Goal: Transaction & Acquisition: Book appointment/travel/reservation

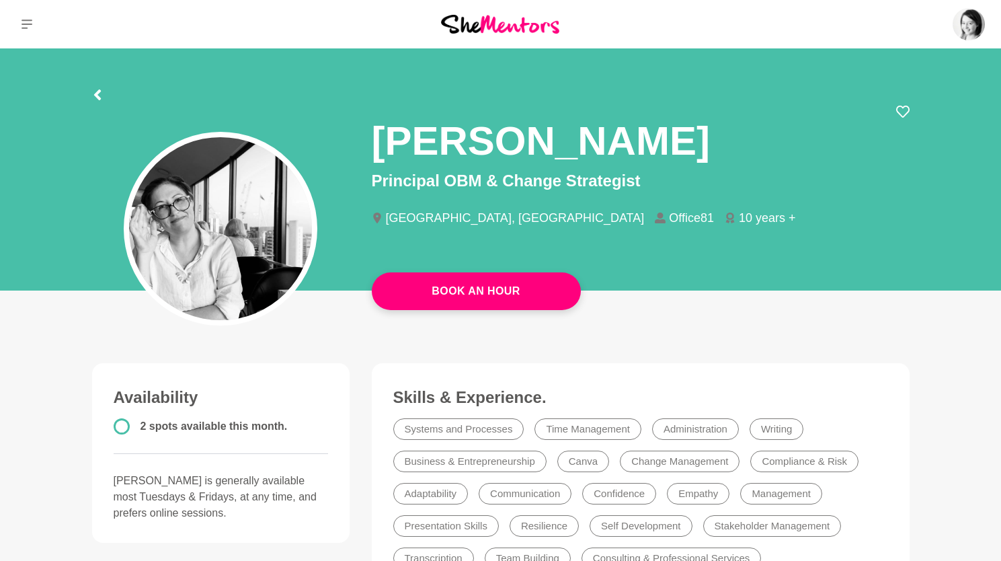
scroll to position [50, 0]
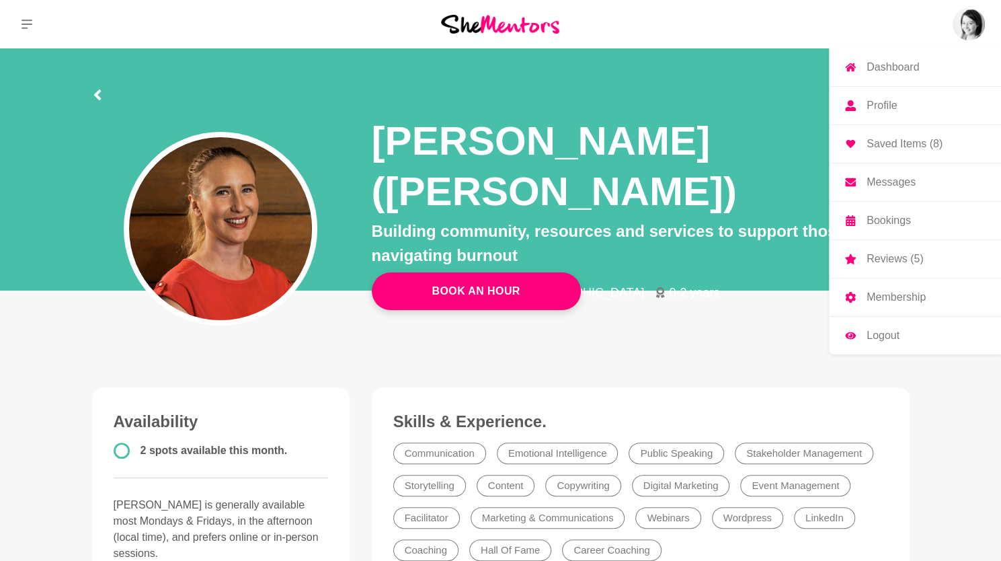
click at [960, 22] on img at bounding box center [969, 24] width 32 height 32
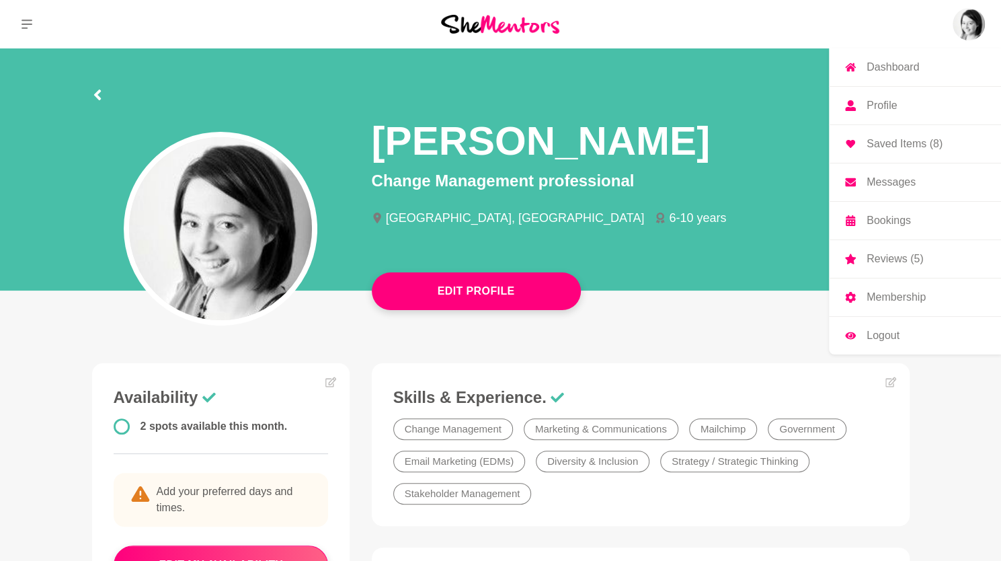
click at [897, 187] on p "Messages" at bounding box center [891, 182] width 49 height 11
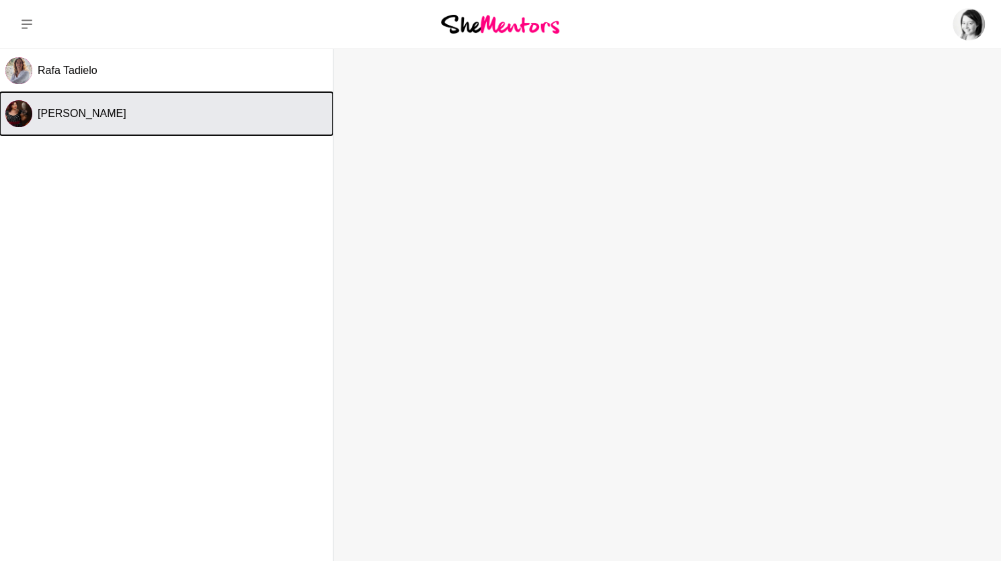
click at [121, 127] on button "Melissa Rodda" at bounding box center [166, 113] width 333 height 43
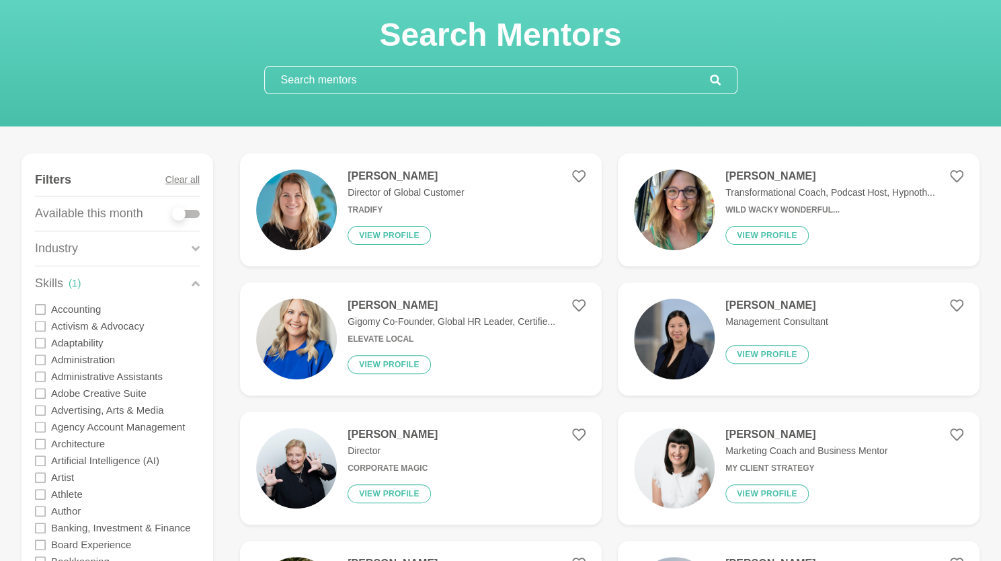
scroll to position [67, 0]
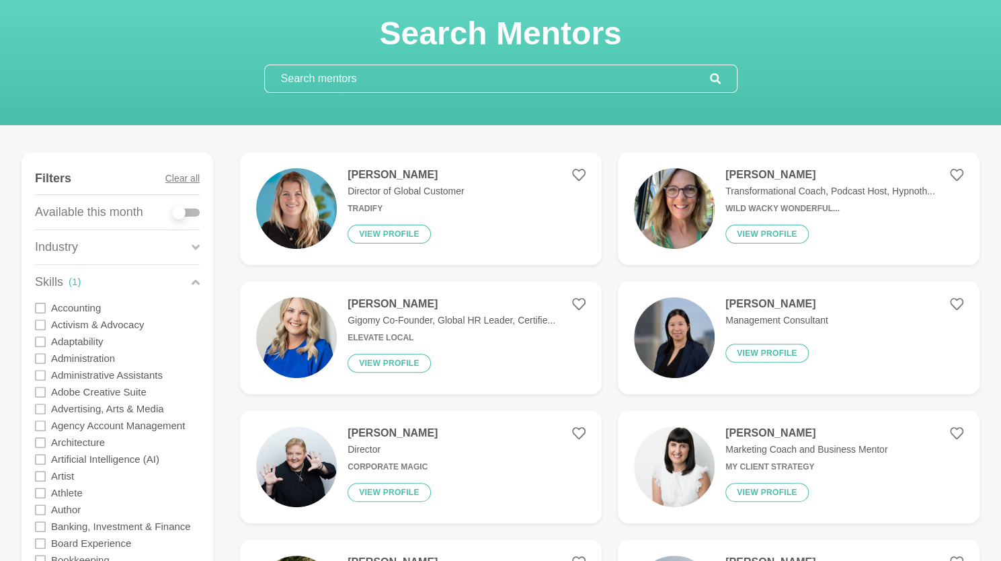
click at [187, 208] on div at bounding box center [186, 212] width 27 height 8
checkbox input "true"
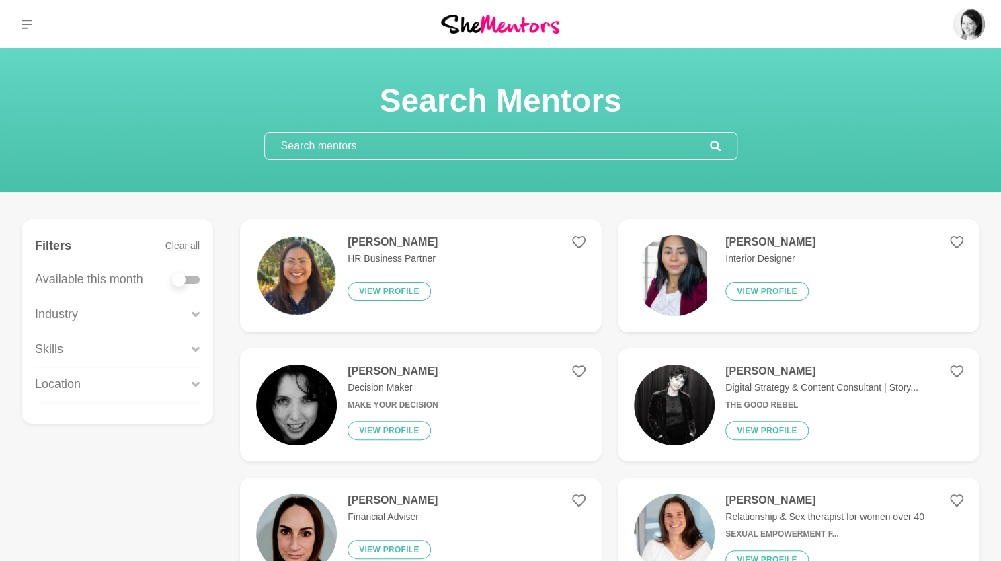
click at [194, 280] on div at bounding box center [186, 280] width 27 height 8
checkbox input "true"
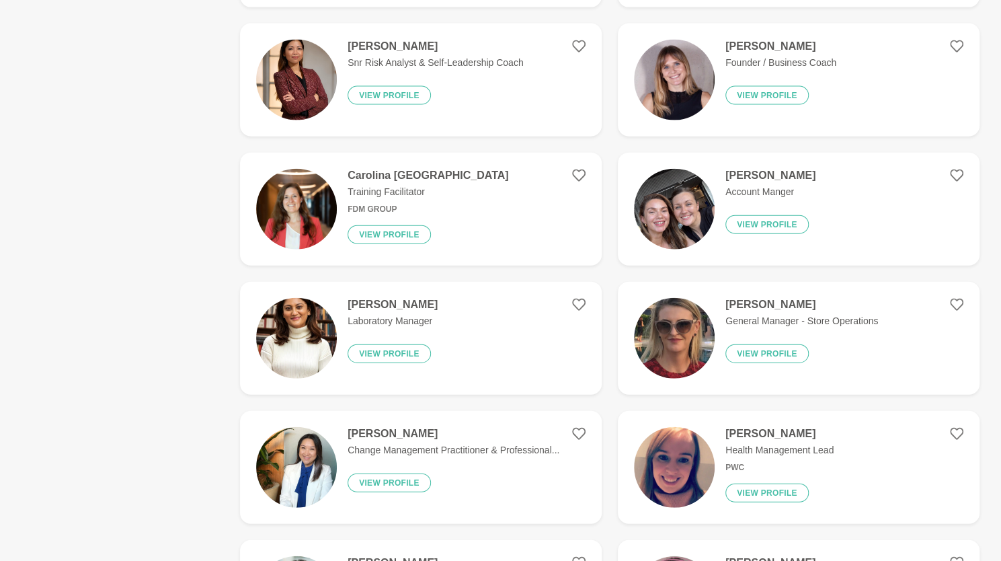
scroll to position [1744, 0]
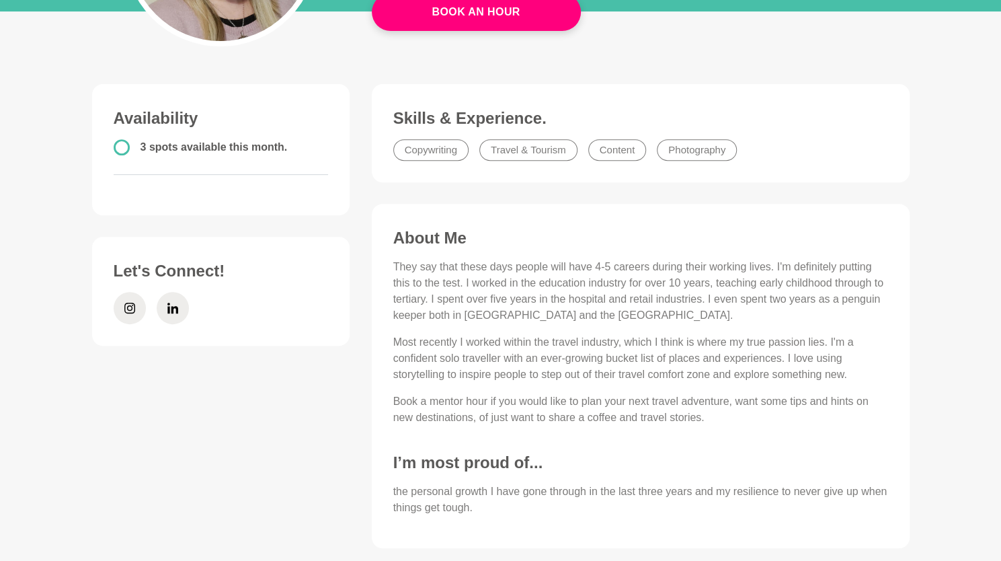
scroll to position [278, 0]
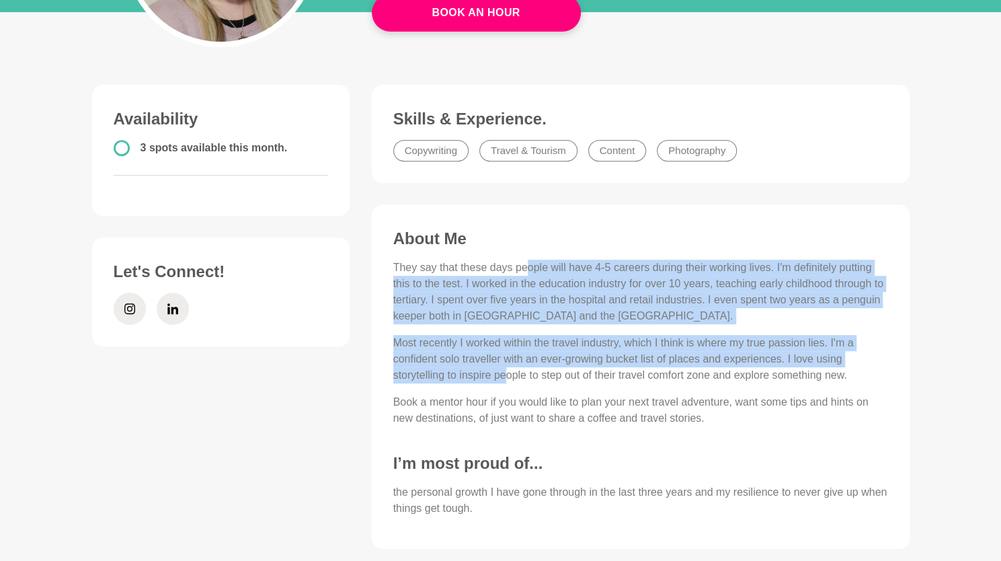
drag, startPoint x: 528, startPoint y: 263, endPoint x: 503, endPoint y: 377, distance: 117.0
click at [503, 377] on div "They say that these days people will have 4-5 careers during their working live…" at bounding box center [640, 343] width 495 height 167
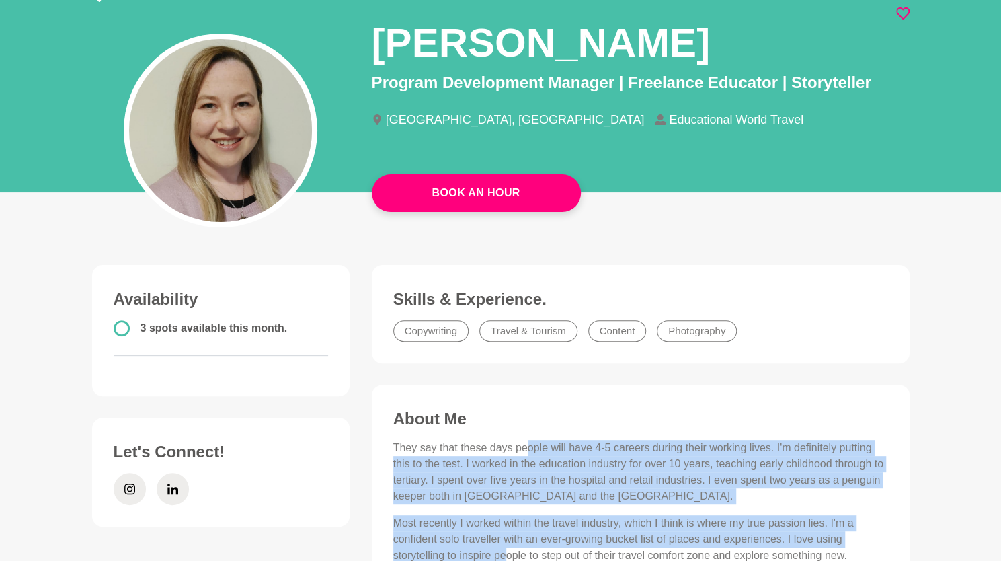
scroll to position [94, 0]
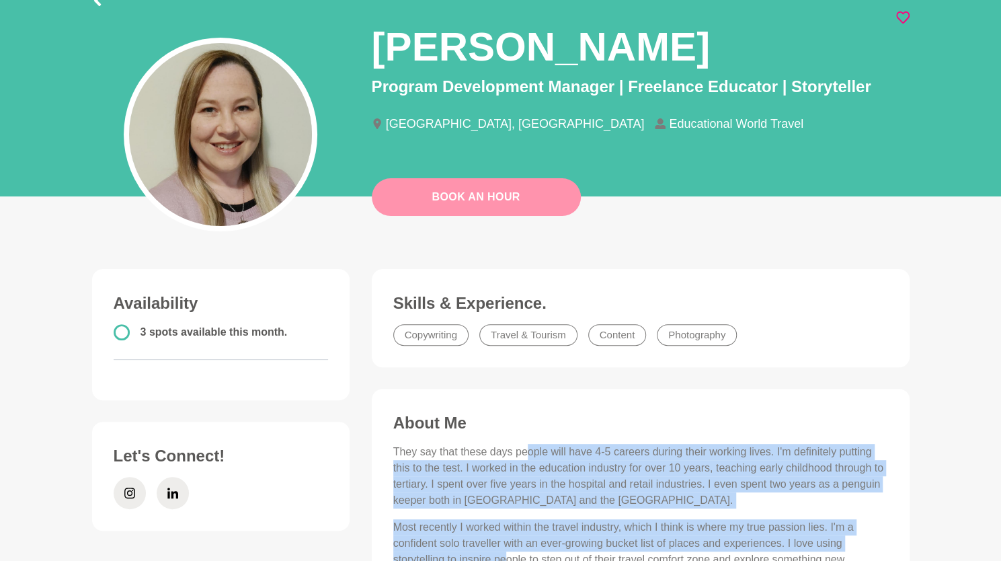
click at [461, 186] on button "Book An Hour" at bounding box center [476, 197] width 209 height 38
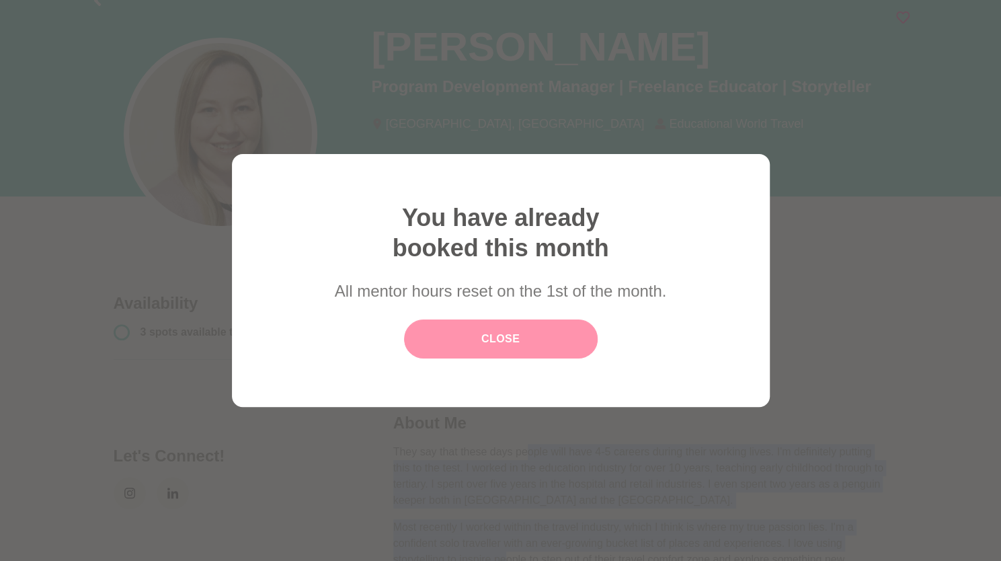
click at [474, 341] on link "Close" at bounding box center [501, 338] width 194 height 39
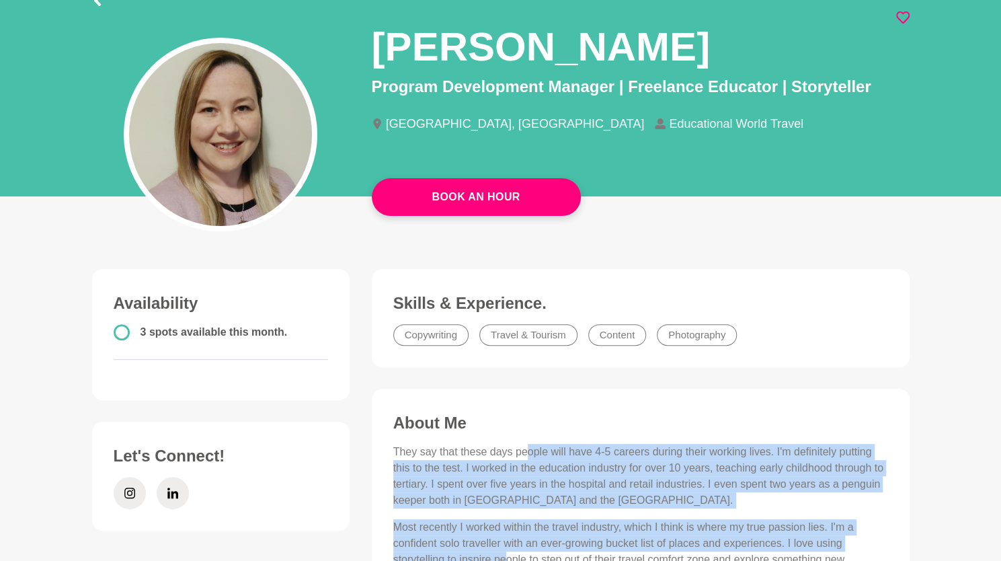
scroll to position [58, 0]
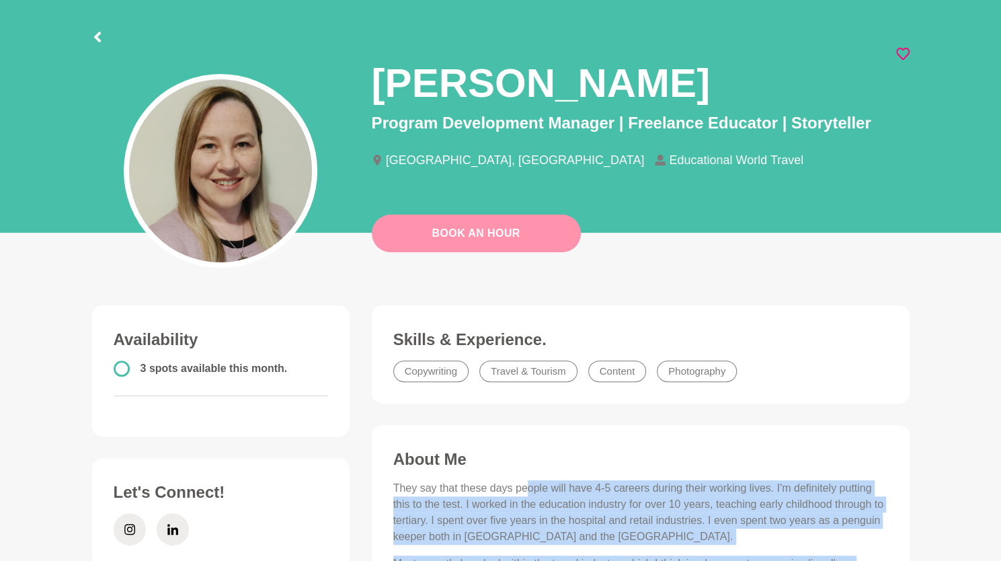
click at [403, 245] on button "Book An Hour" at bounding box center [476, 233] width 209 height 38
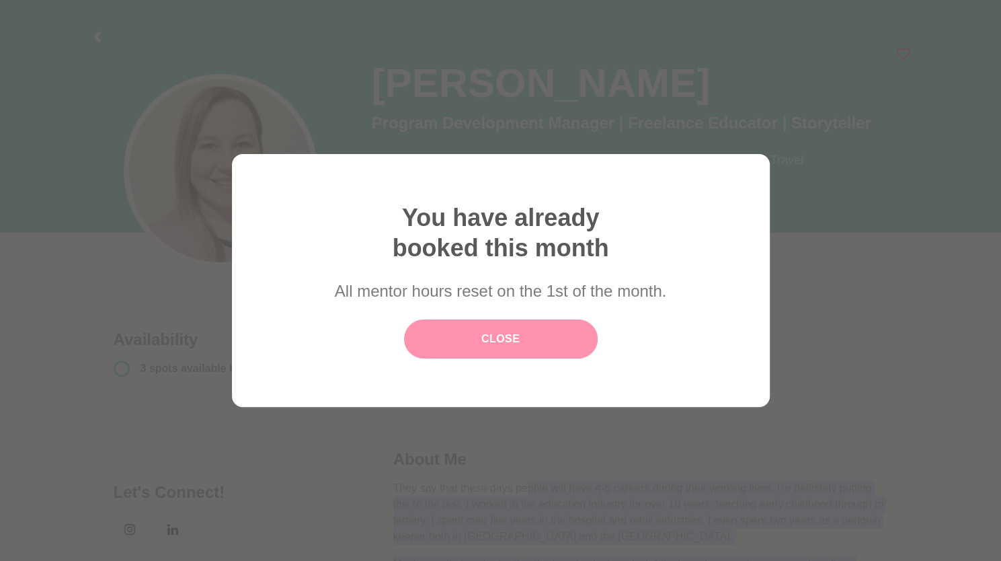
click at [496, 336] on link "Close" at bounding box center [501, 338] width 194 height 39
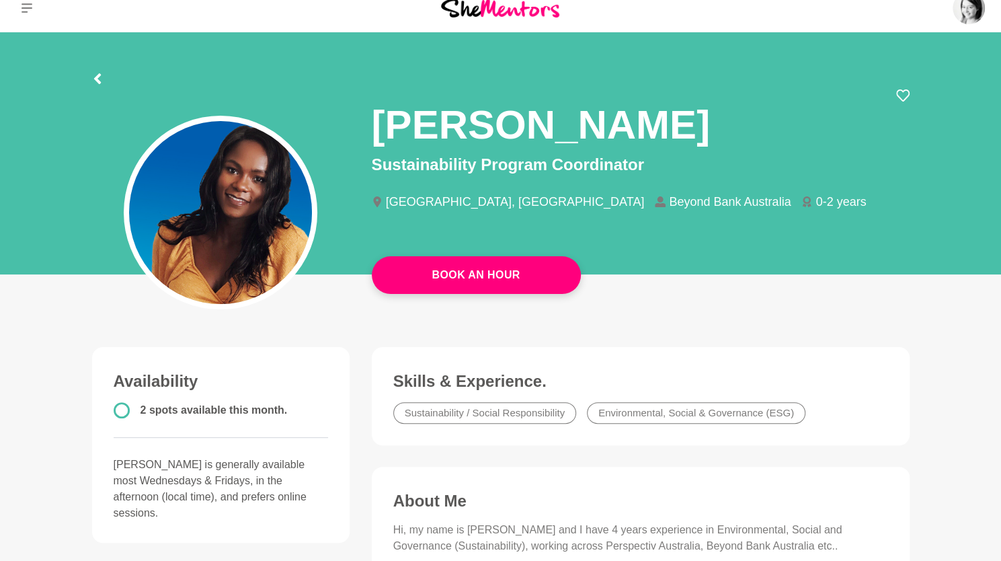
scroll to position [17, 0]
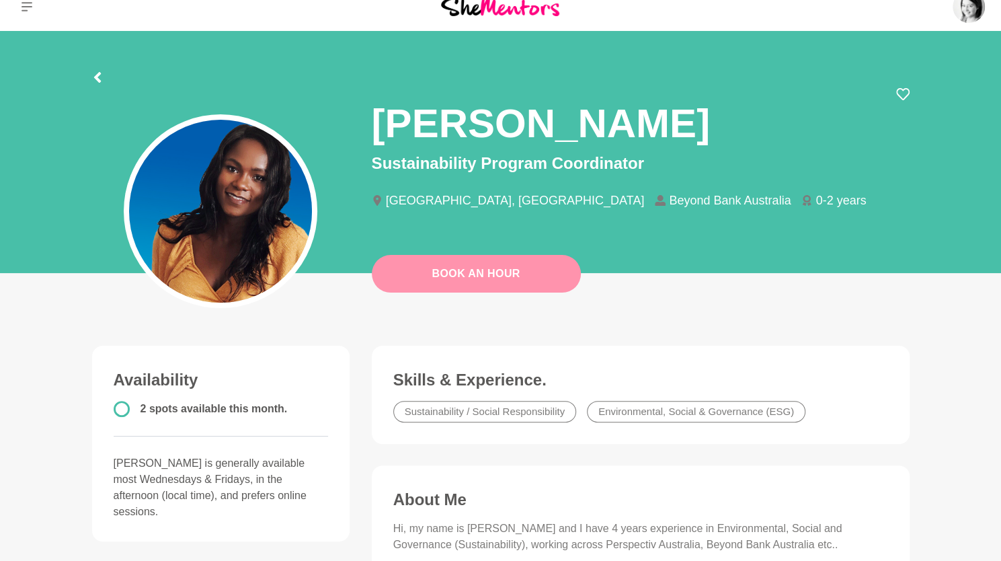
click at [442, 271] on link "Book An Hour" at bounding box center [476, 274] width 209 height 38
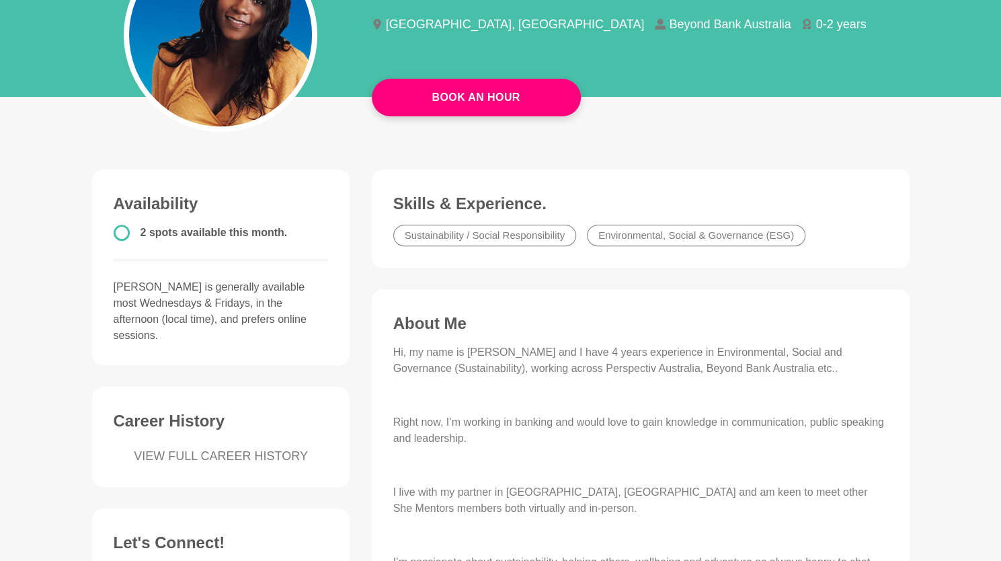
scroll to position [163, 0]
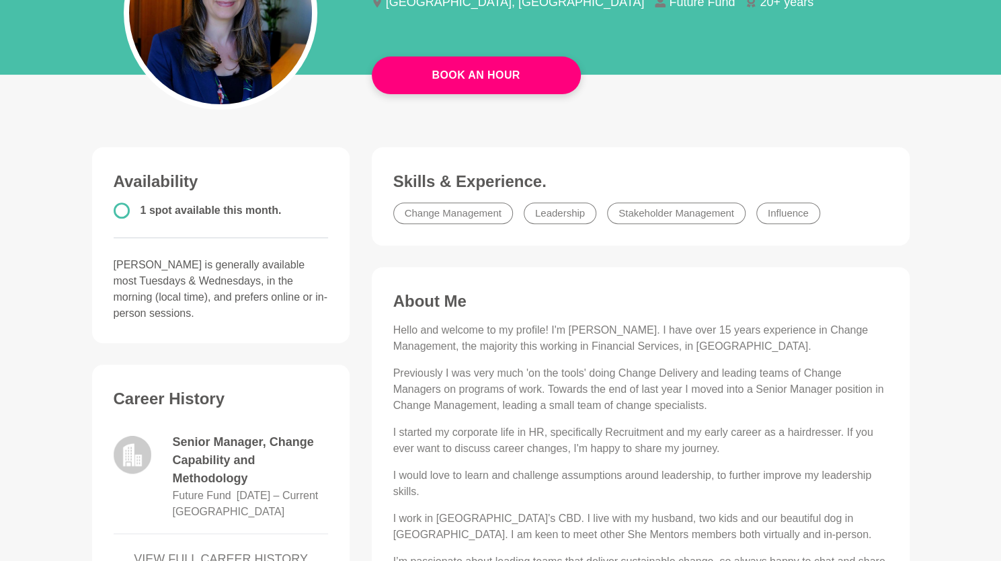
scroll to position [217, 0]
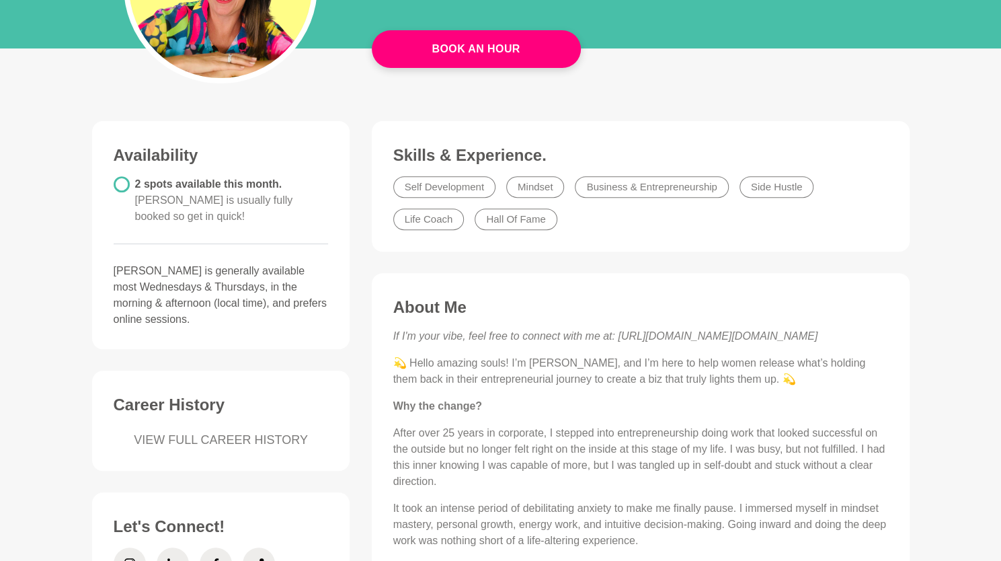
scroll to position [241, 0]
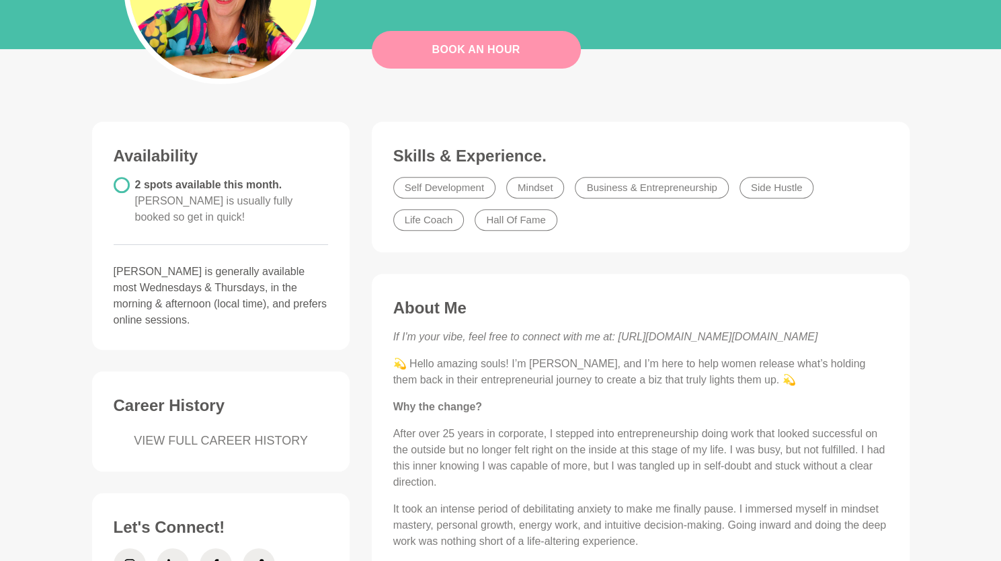
click at [483, 48] on link "Book An Hour" at bounding box center [476, 50] width 209 height 38
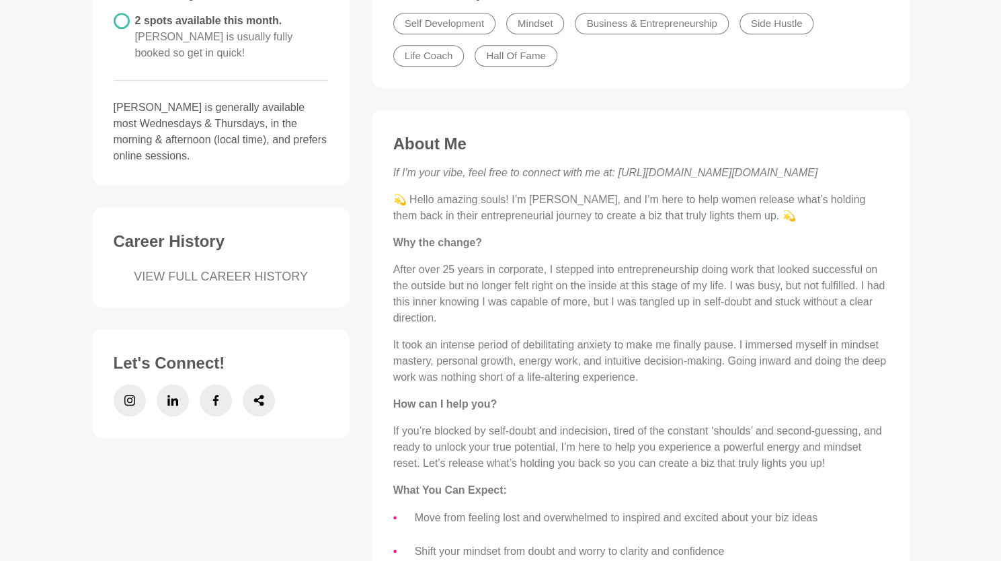
scroll to position [409, 0]
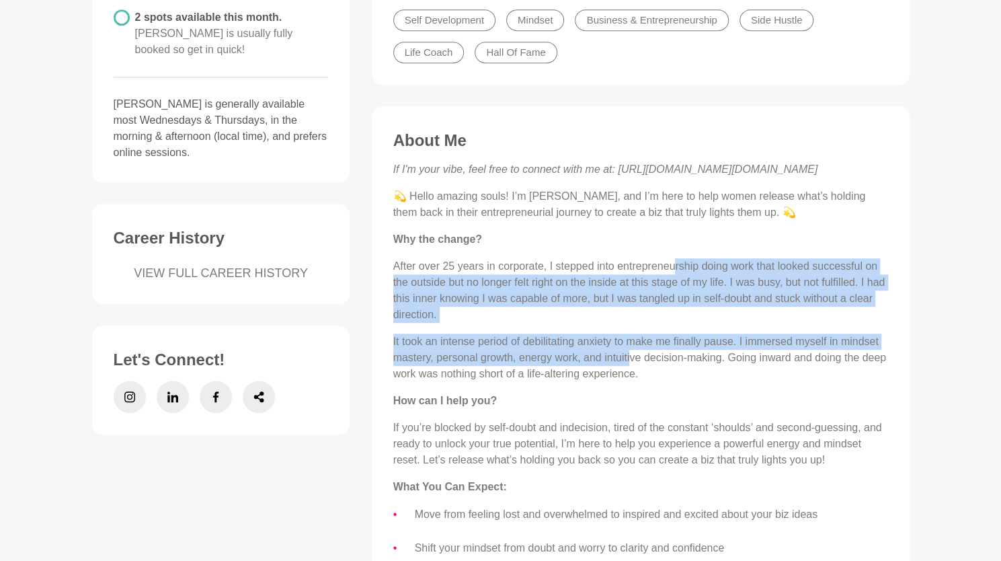
drag, startPoint x: 676, startPoint y: 263, endPoint x: 632, endPoint y: 356, distance: 102.9
click at [632, 356] on div "If I'm your vibe, feel free to connect with me at: [URL][DOMAIN_NAME][DOMAIN_NA…" at bounding box center [640, 450] width 495 height 578
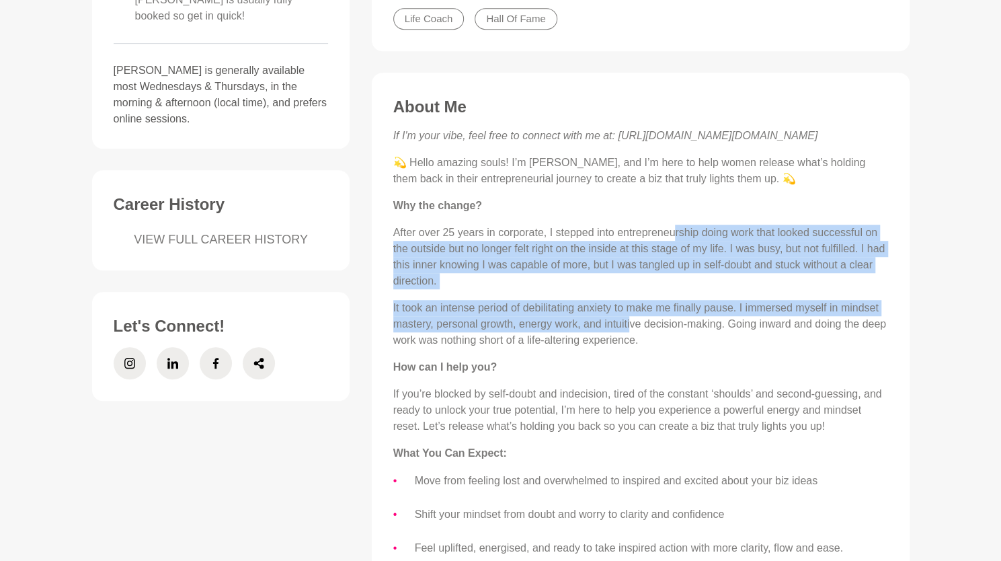
scroll to position [441, 0]
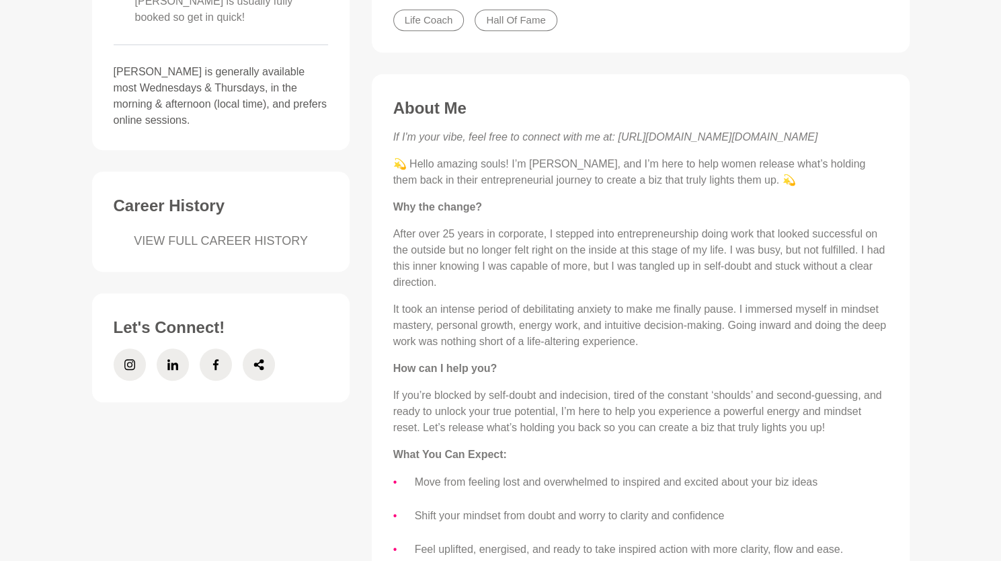
click at [606, 340] on p "It took an intense period of debilitating anxiety to make me finally pause. I i…" at bounding box center [640, 325] width 495 height 48
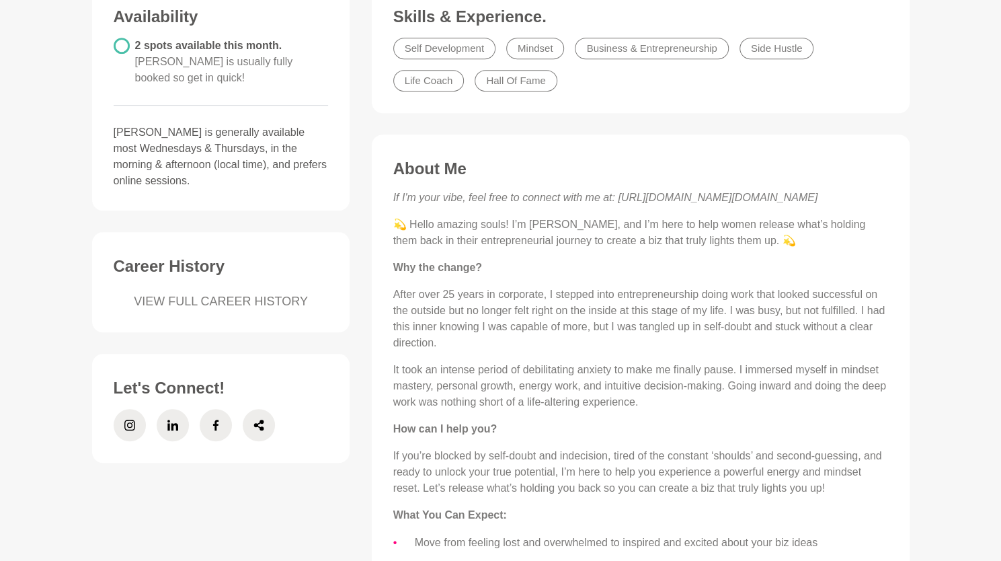
scroll to position [377, 0]
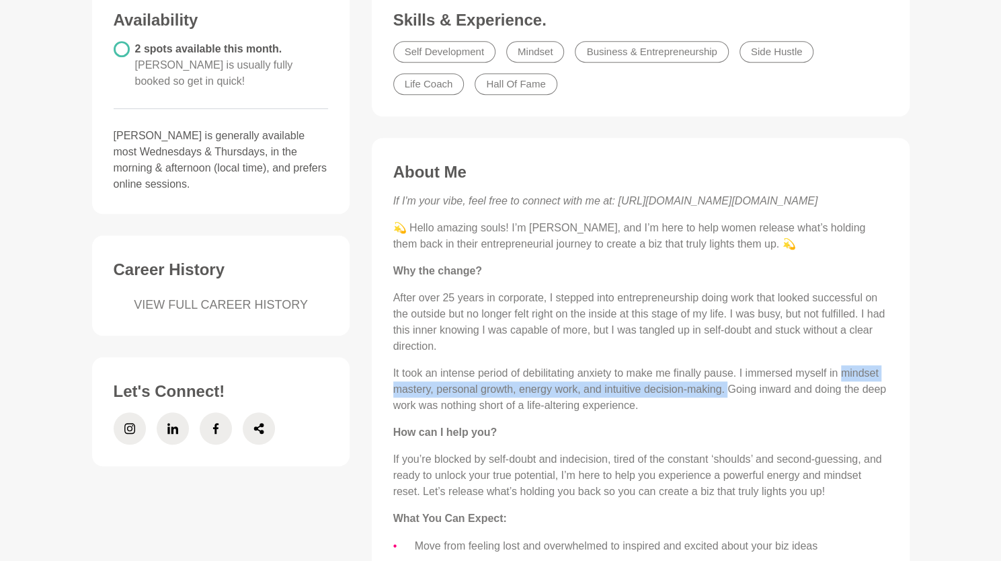
drag, startPoint x: 729, startPoint y: 386, endPoint x: 841, endPoint y: 368, distance: 113.1
click at [841, 368] on p "It took an intense period of debilitating anxiety to make me finally pause. I i…" at bounding box center [640, 389] width 495 height 48
copy p "mindset mastery, personal growth, energy work, and intuitive decision-making."
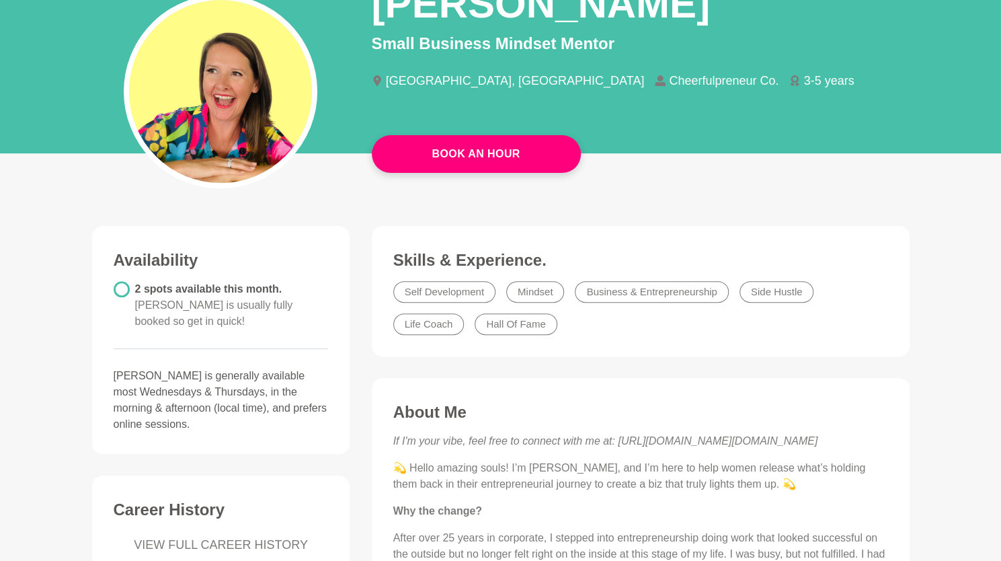
scroll to position [136, 0]
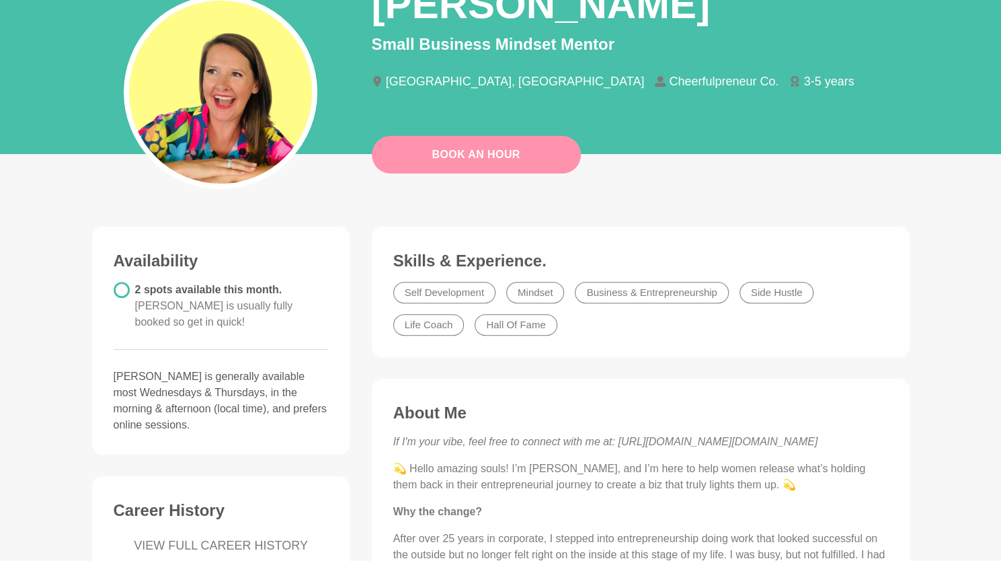
click at [524, 154] on link "Book An Hour" at bounding box center [476, 155] width 209 height 38
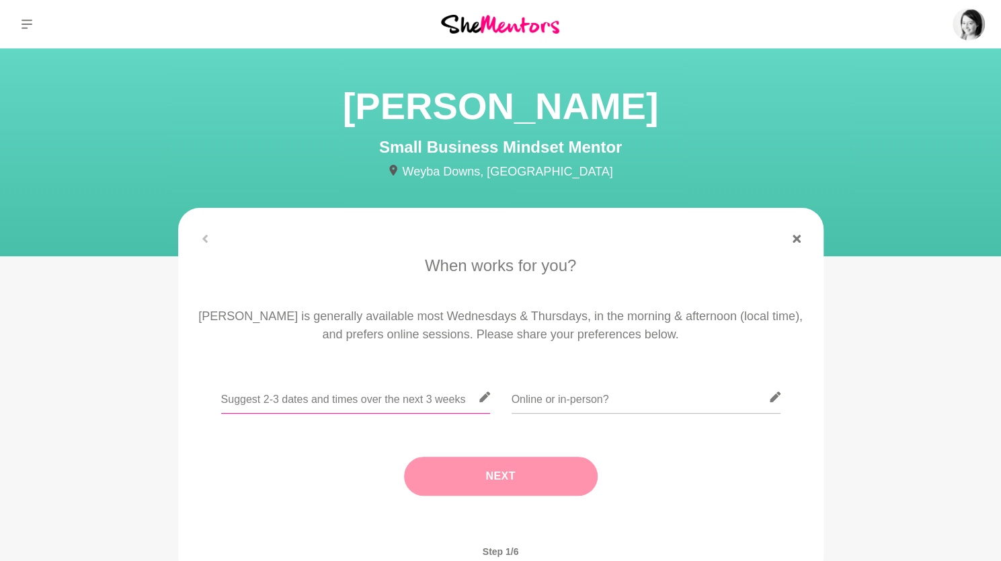
click at [370, 395] on input "text" at bounding box center [355, 397] width 269 height 33
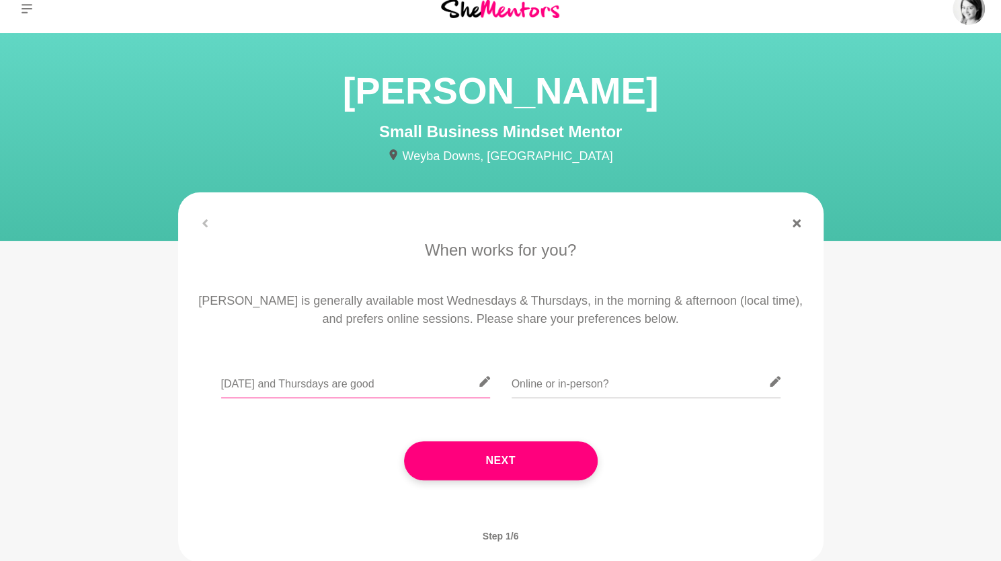
scroll to position [16, 0]
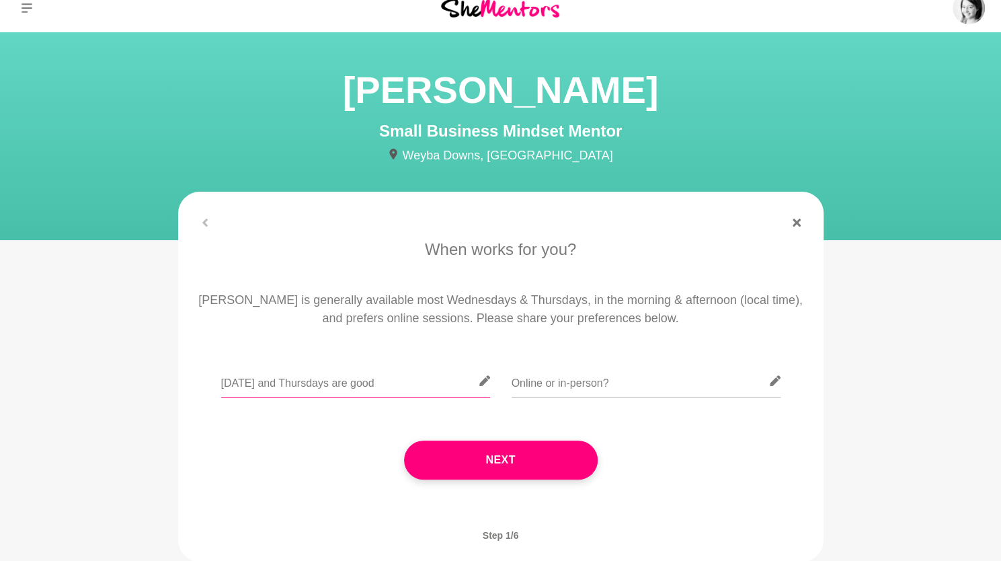
type input "[DATE] and Thursdays are good"
click at [554, 384] on input "text" at bounding box center [646, 380] width 269 height 33
type input "Online"
click at [391, 383] on input "[DATE] and Thursdays are good" at bounding box center [355, 380] width 269 height 33
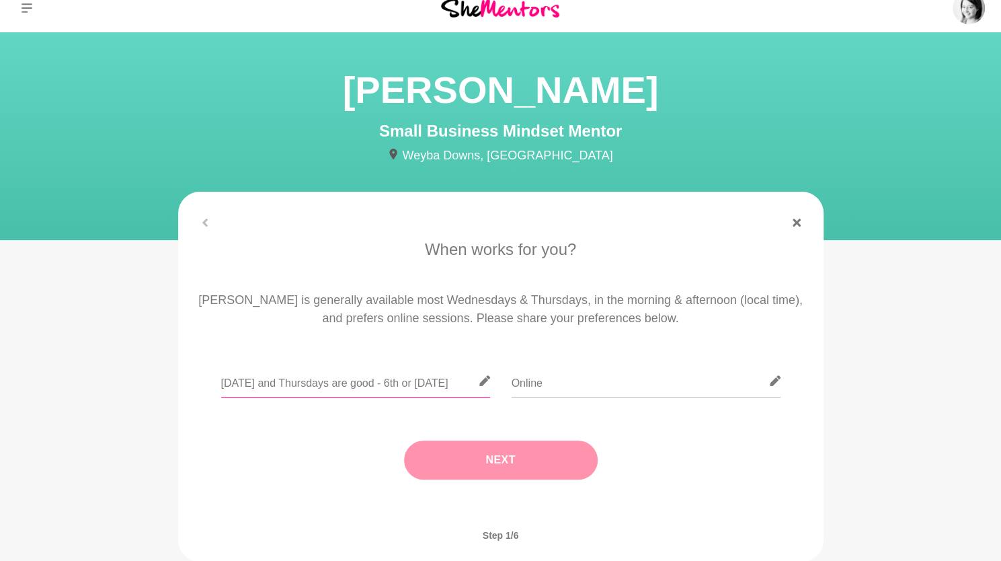
type input "[DATE] and Thursdays are good - 6th or [DATE]"
click at [502, 467] on button "Next" at bounding box center [501, 459] width 194 height 39
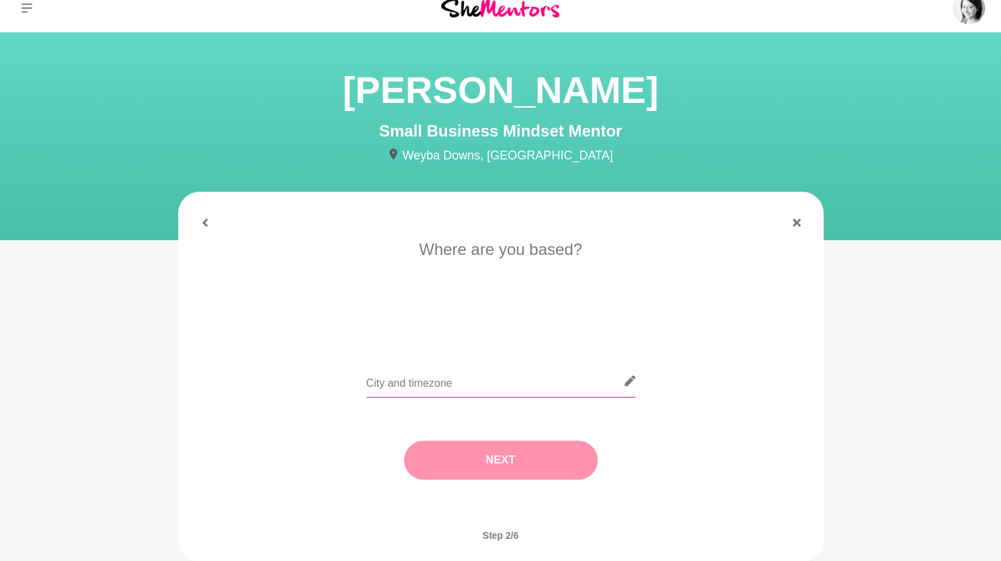
click at [437, 382] on input "text" at bounding box center [500, 380] width 269 height 33
type input "[GEOGRAPHIC_DATA]"
click at [437, 472] on button "Next" at bounding box center [501, 459] width 194 height 39
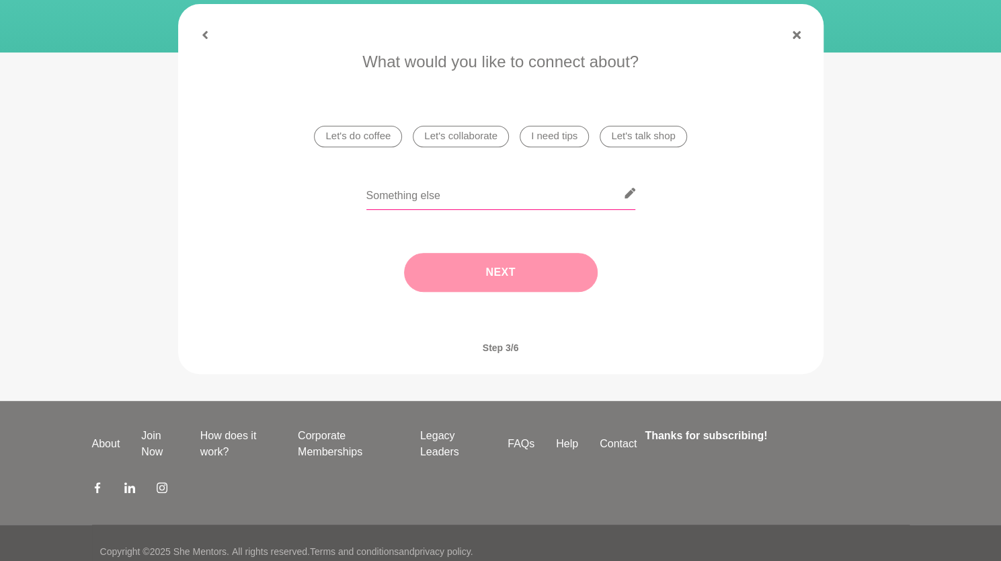
scroll to position [221, 0]
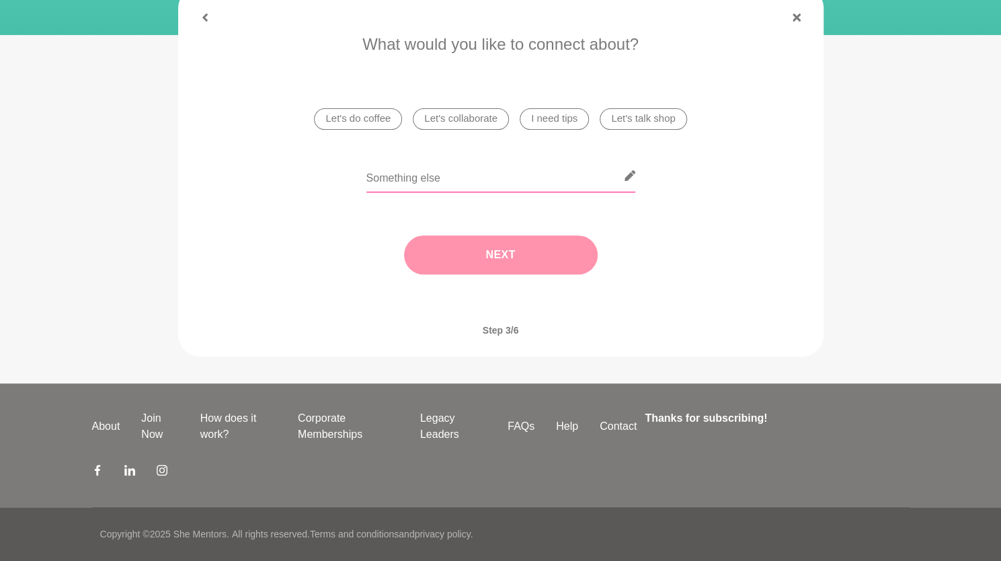
click at [476, 188] on input "text" at bounding box center [500, 175] width 269 height 33
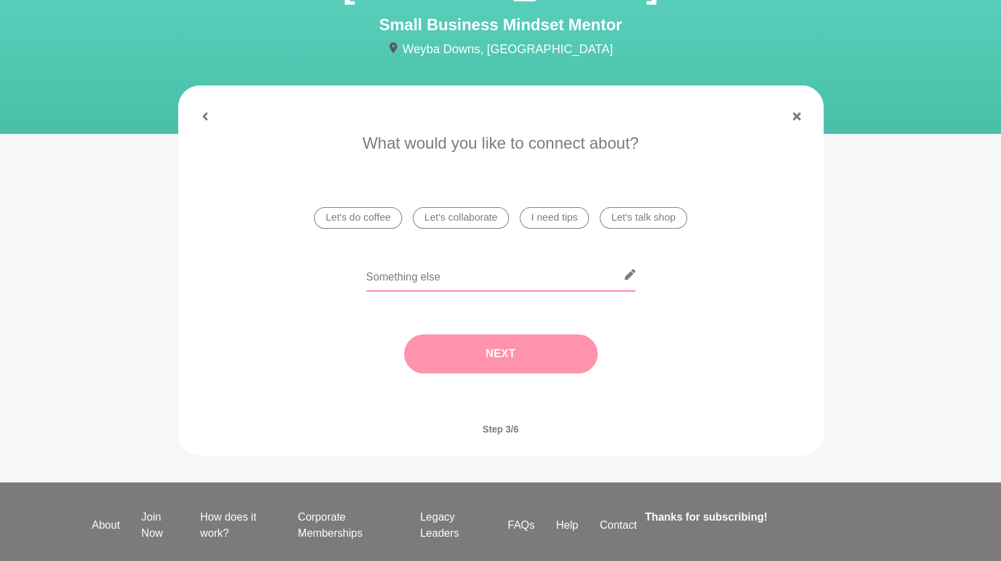
scroll to position [118, 0]
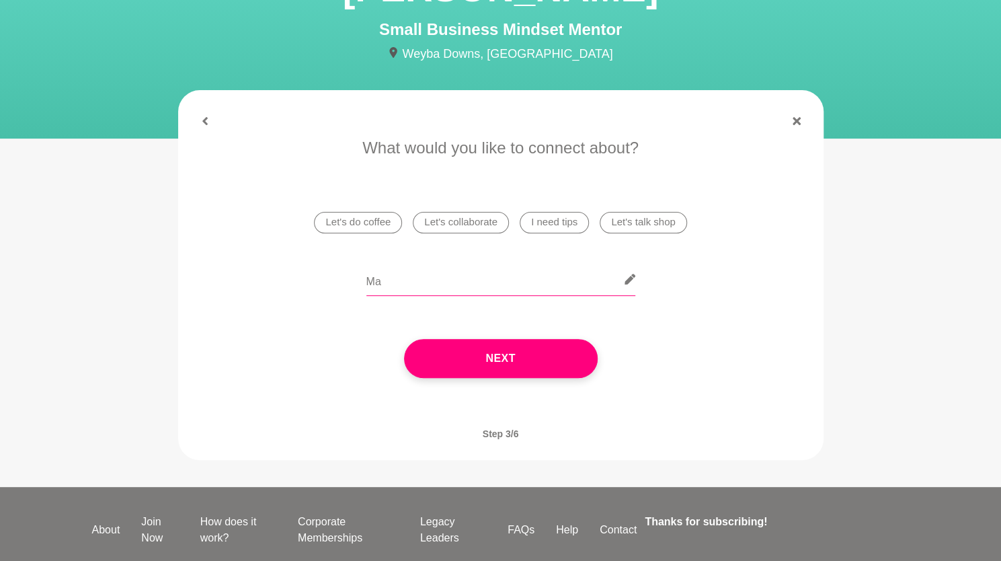
type input "M"
paste input "mindset mastery, personal growth, energy work, and intuitive decision-making."
drag, startPoint x: 472, startPoint y: 281, endPoint x: 289, endPoint y: 282, distance: 182.9
click at [289, 282] on div "mindset mastery, personal growth, energy work, and intuitive decision-making." at bounding box center [501, 287] width 608 height 49
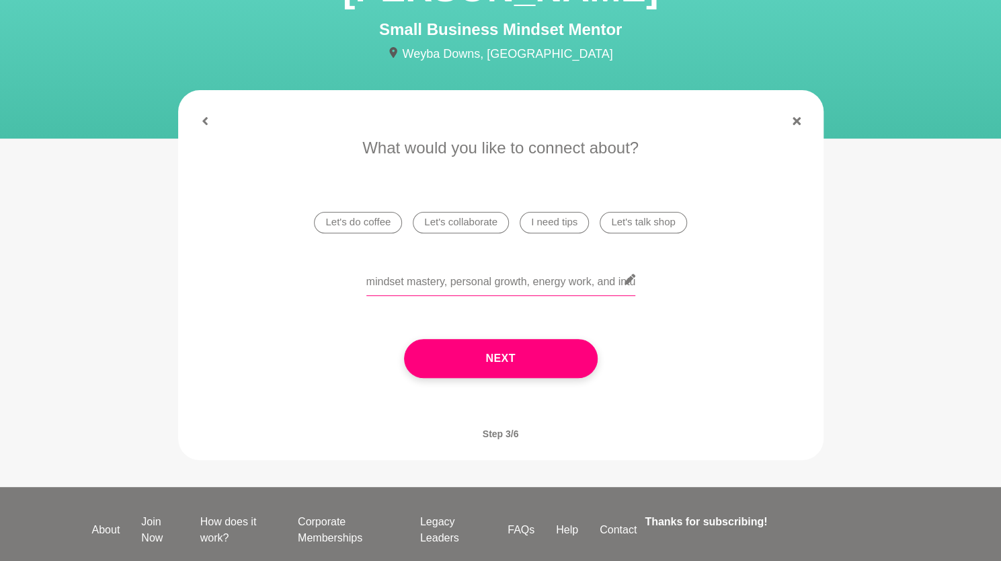
click at [504, 289] on input "mindset mastery, personal growth, energy work, and intuitive decision-making." at bounding box center [500, 279] width 269 height 33
click at [592, 282] on input "mindset mastery, personal growth, energy work, and intuitive decision-making." at bounding box center [500, 279] width 269 height 33
drag, startPoint x: 592, startPoint y: 282, endPoint x: 738, endPoint y: 301, distance: 147.9
click at [738, 301] on div "mindset mastery, personal growth, and intuitive decision-making." at bounding box center [501, 287] width 608 height 49
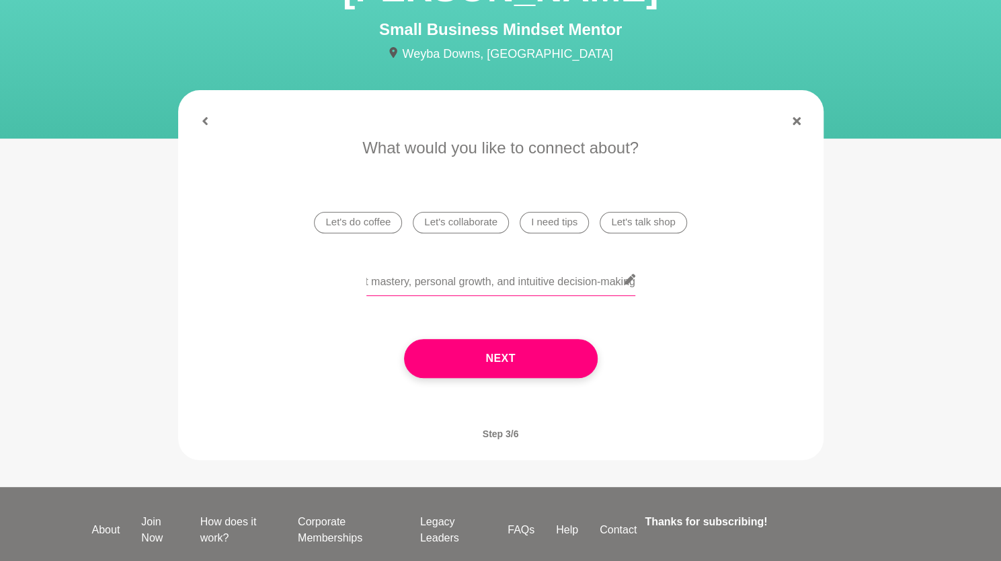
scroll to position [0, 36]
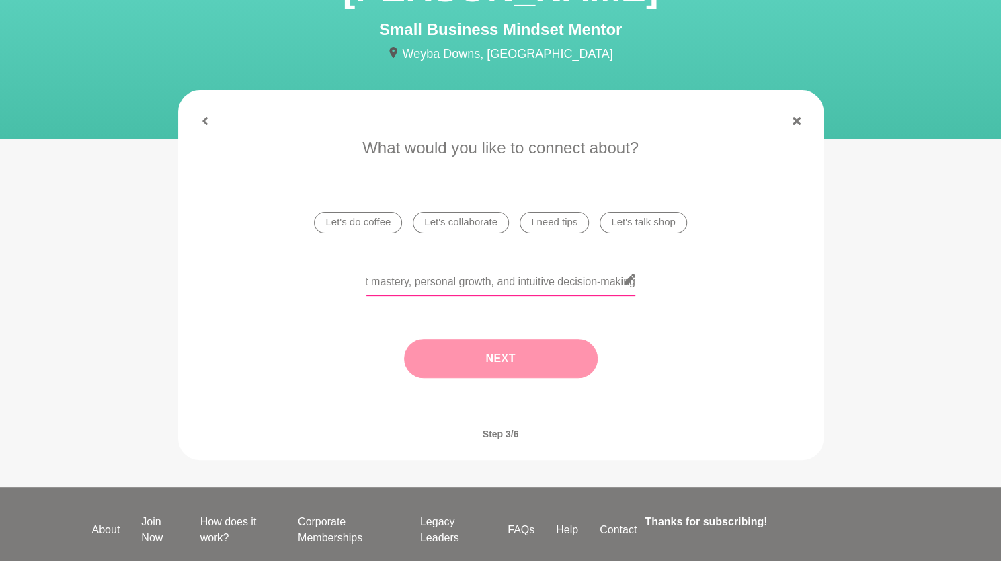
type input "mindset mastery, personal growth, and intuitive decision-making"
click at [449, 358] on button "Next" at bounding box center [501, 358] width 194 height 39
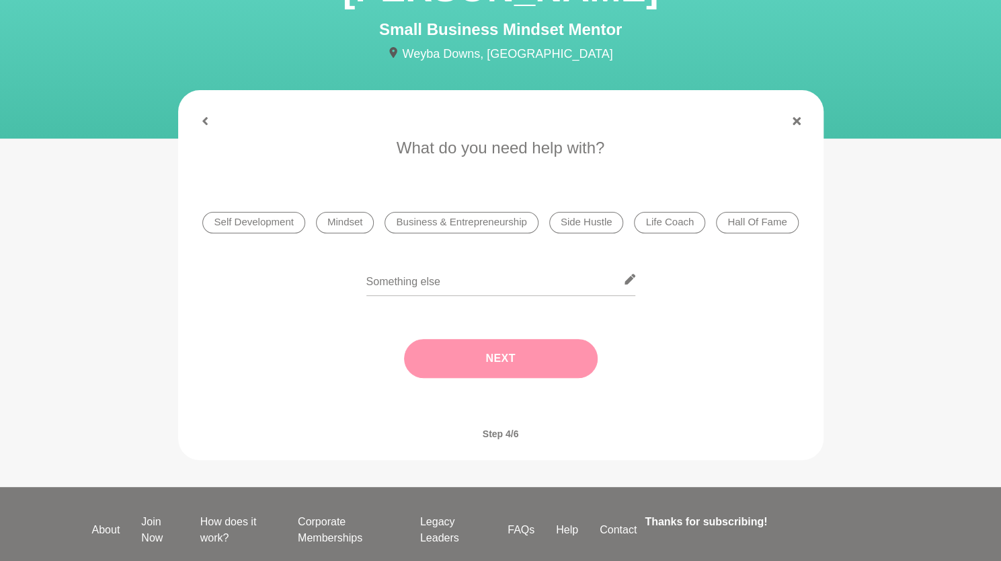
click at [270, 216] on li "Self Development" at bounding box center [253, 223] width 102 height 22
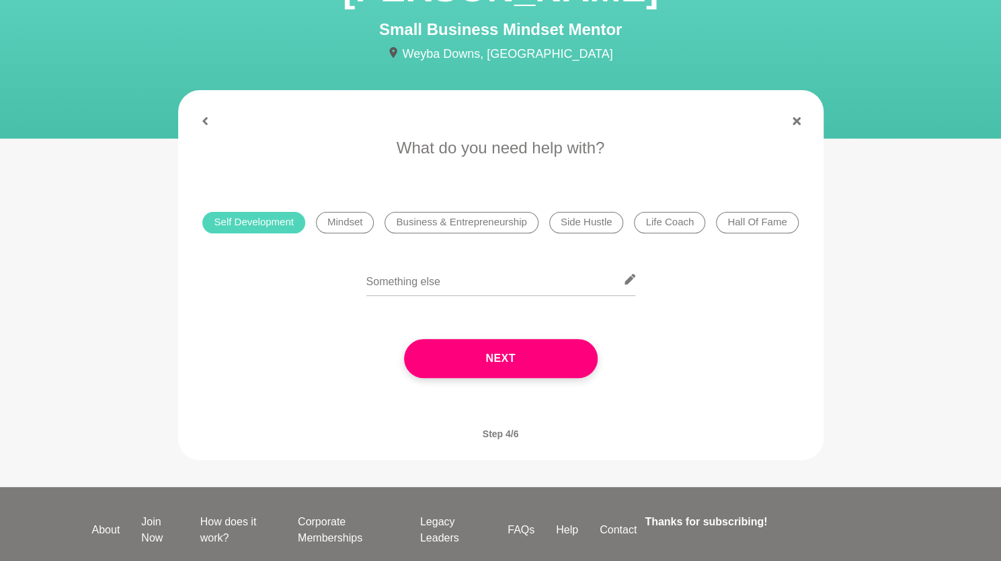
click at [347, 222] on li "Mindset" at bounding box center [345, 223] width 58 height 22
click at [502, 225] on li "Business & Entrepreneurship" at bounding box center [461, 223] width 153 height 22
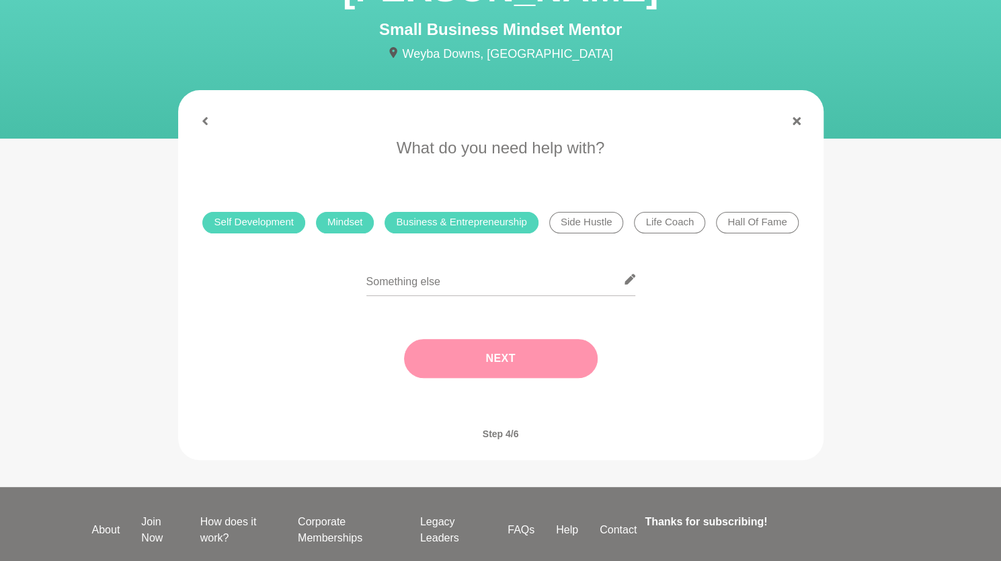
click at [533, 344] on button "Next" at bounding box center [501, 358] width 194 height 39
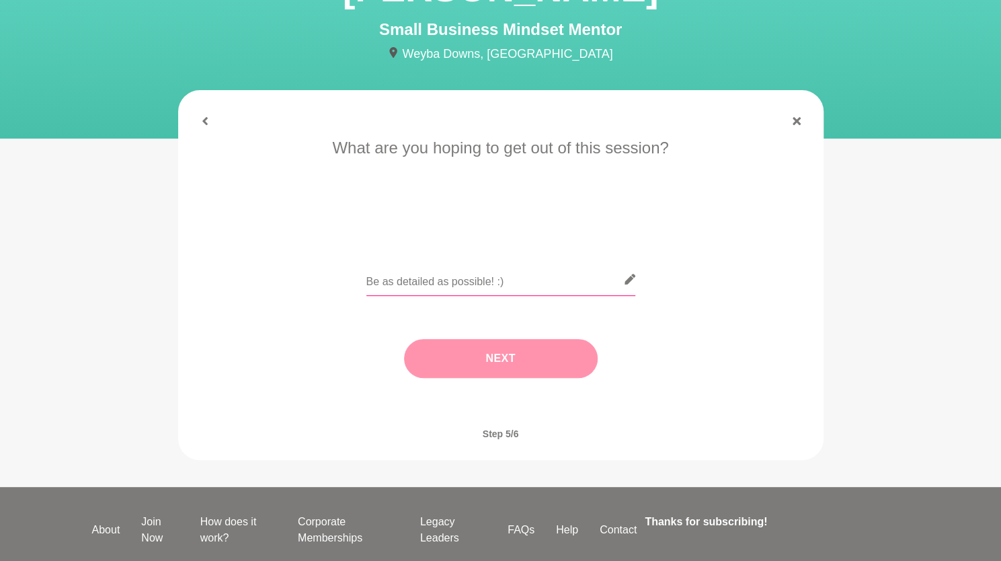
click at [511, 286] on input "text" at bounding box center [500, 279] width 269 height 33
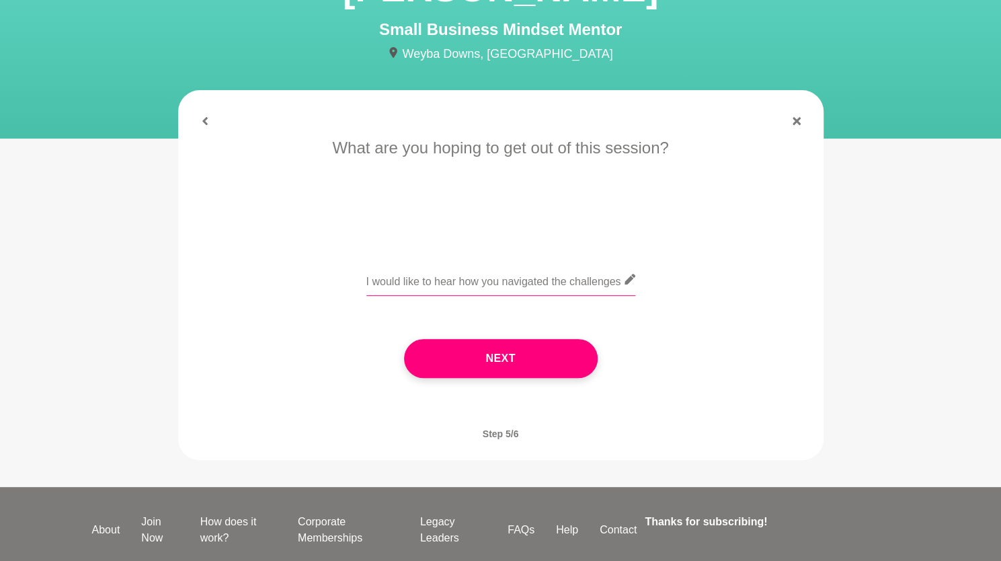
paste input "mindset mastery, personal growth, energy work, and intuitive decision-making."
click at [491, 282] on input "I would like to hear how you navigated the challenges mindset mastery, personal…" at bounding box center [500, 279] width 269 height 33
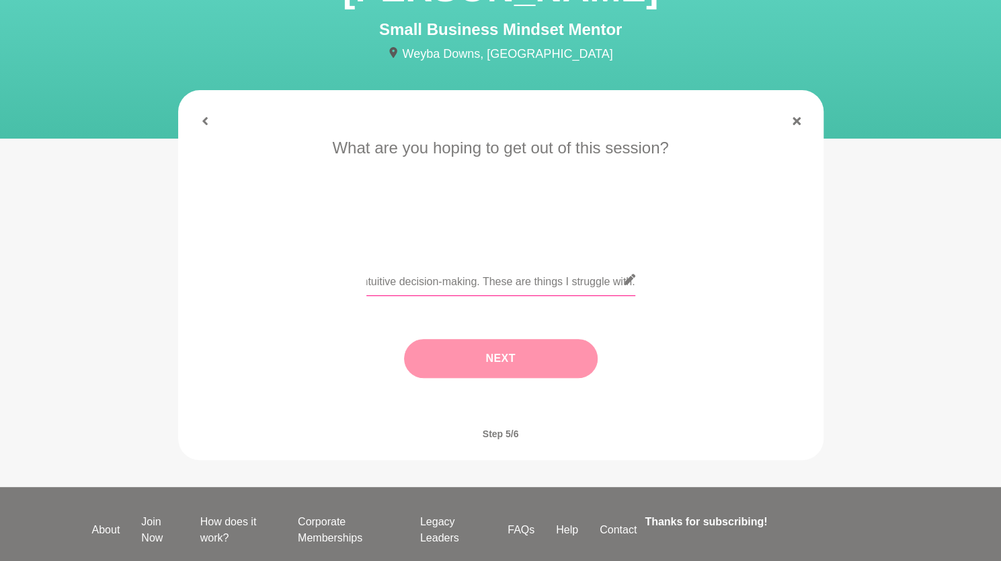
type input "I would like to hear how you navigated the challenges mindset mastery and intui…"
click at [476, 357] on button "Next" at bounding box center [501, 358] width 194 height 39
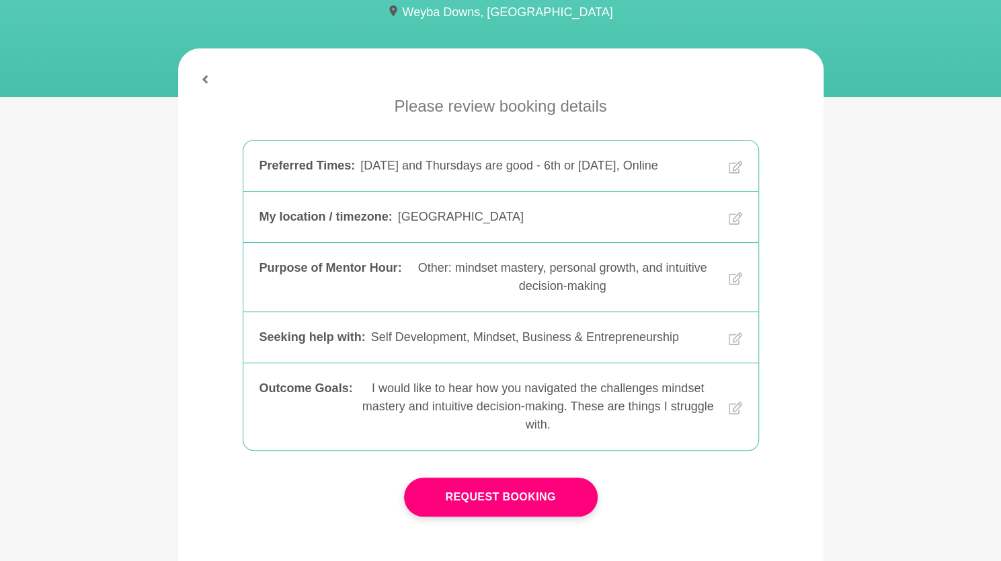
scroll to position [163, 0]
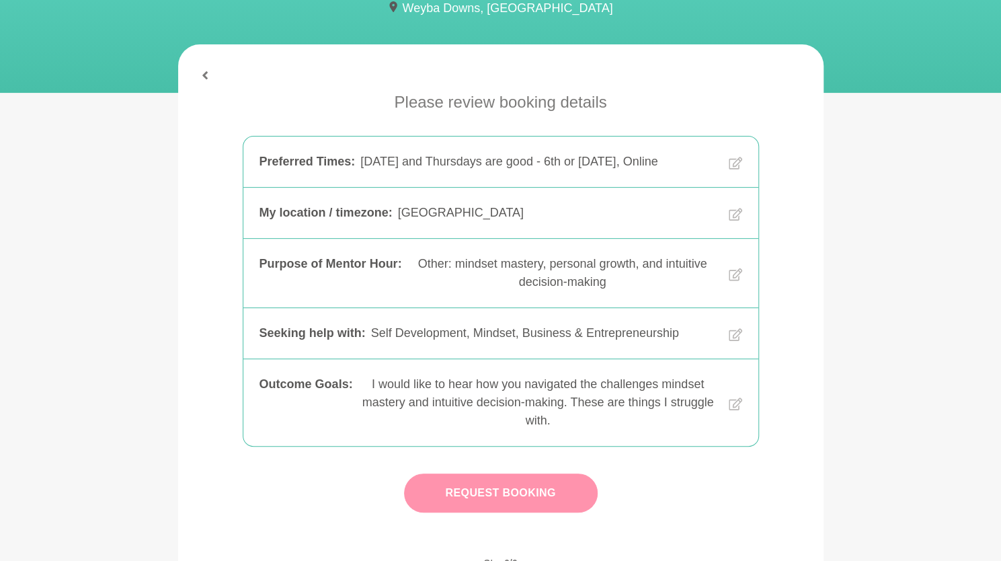
click at [477, 492] on button "Request Booking" at bounding box center [501, 492] width 194 height 39
